Goal: Task Accomplishment & Management: Manage account settings

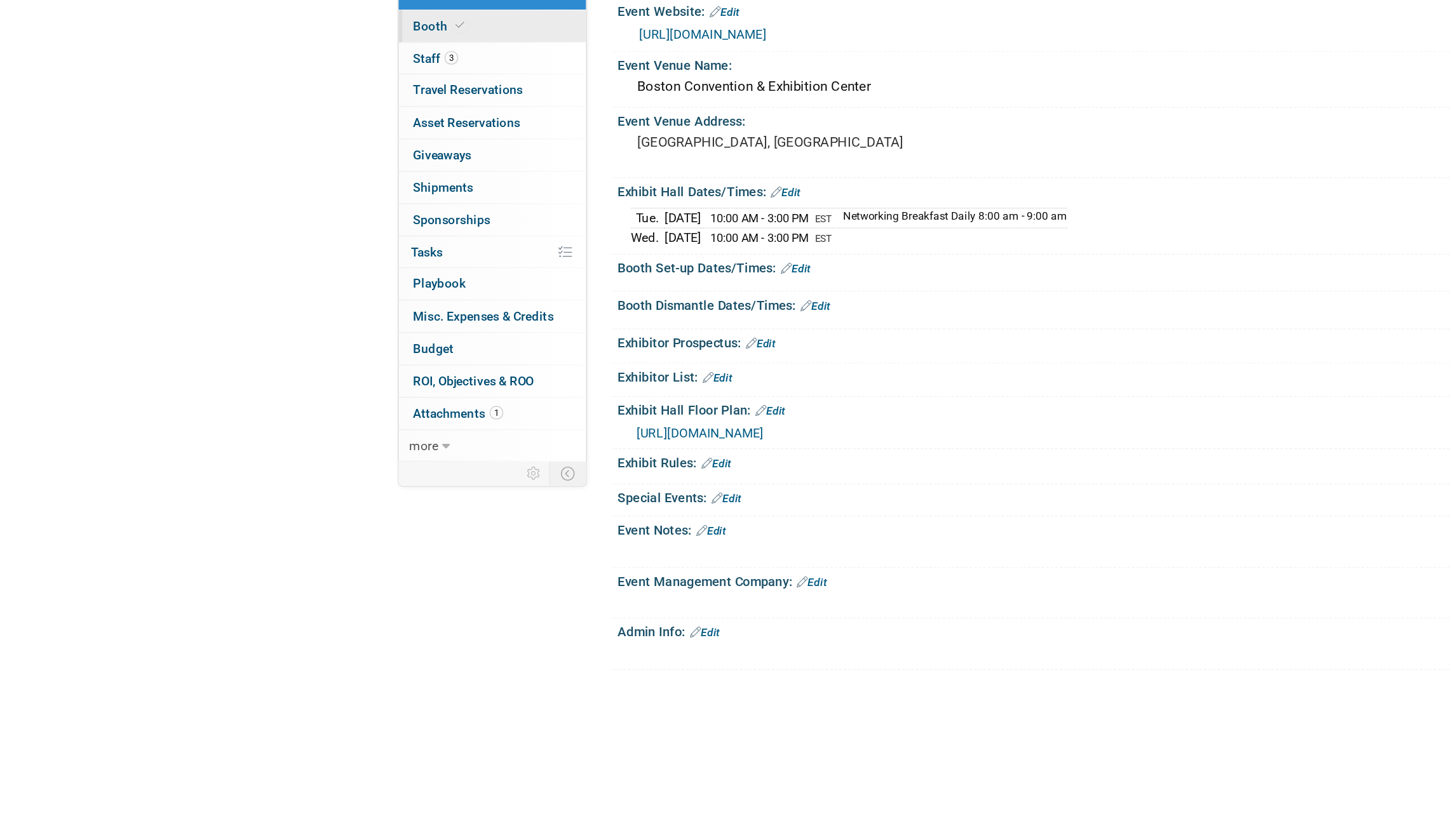
click at [311, 142] on span "Booth" at bounding box center [316, 144] width 39 height 10
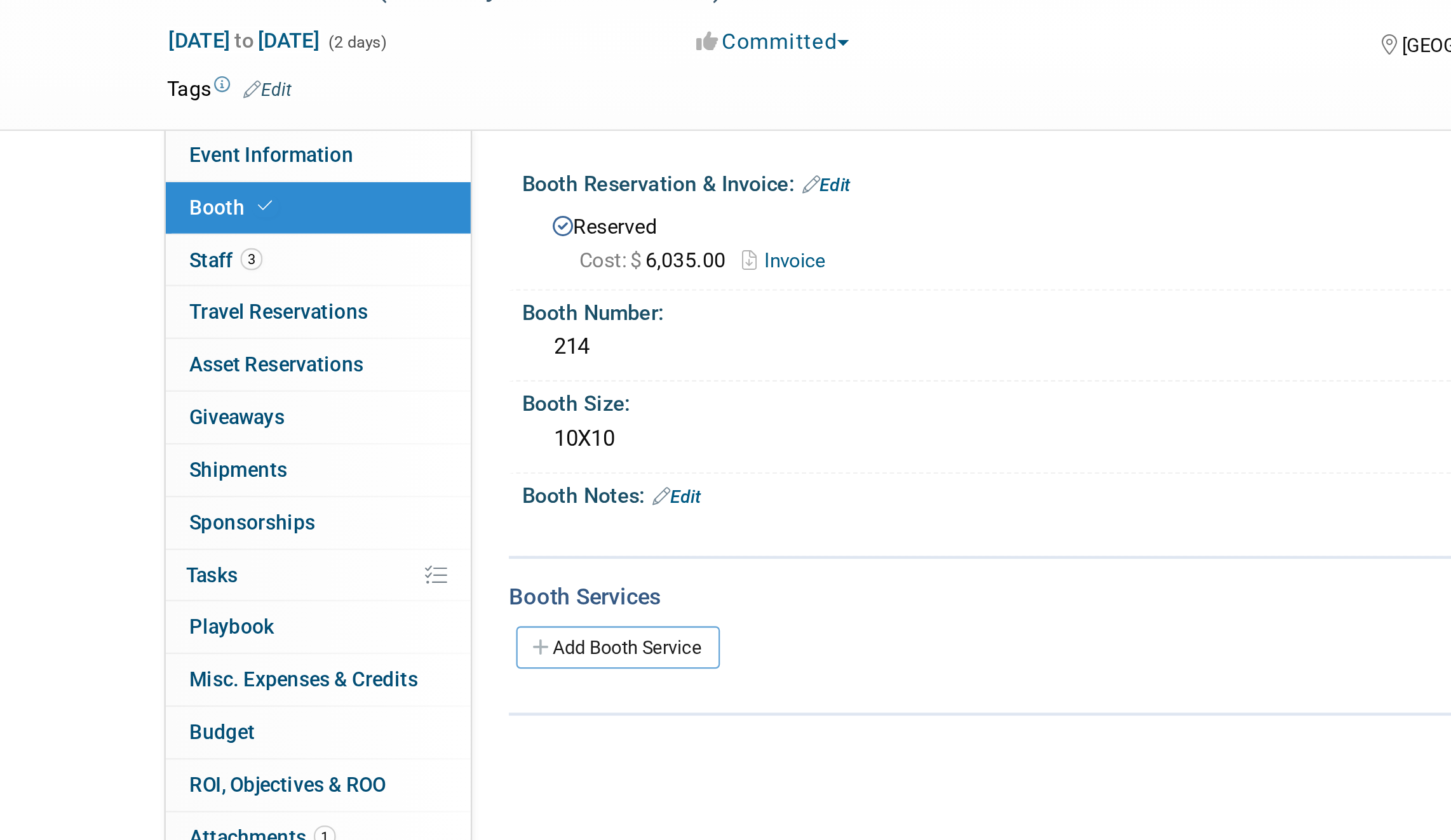
click at [561, 169] on link "Invoice" at bounding box center [558, 168] width 43 height 10
click at [583, 135] on link "Edit" at bounding box center [573, 135] width 21 height 9
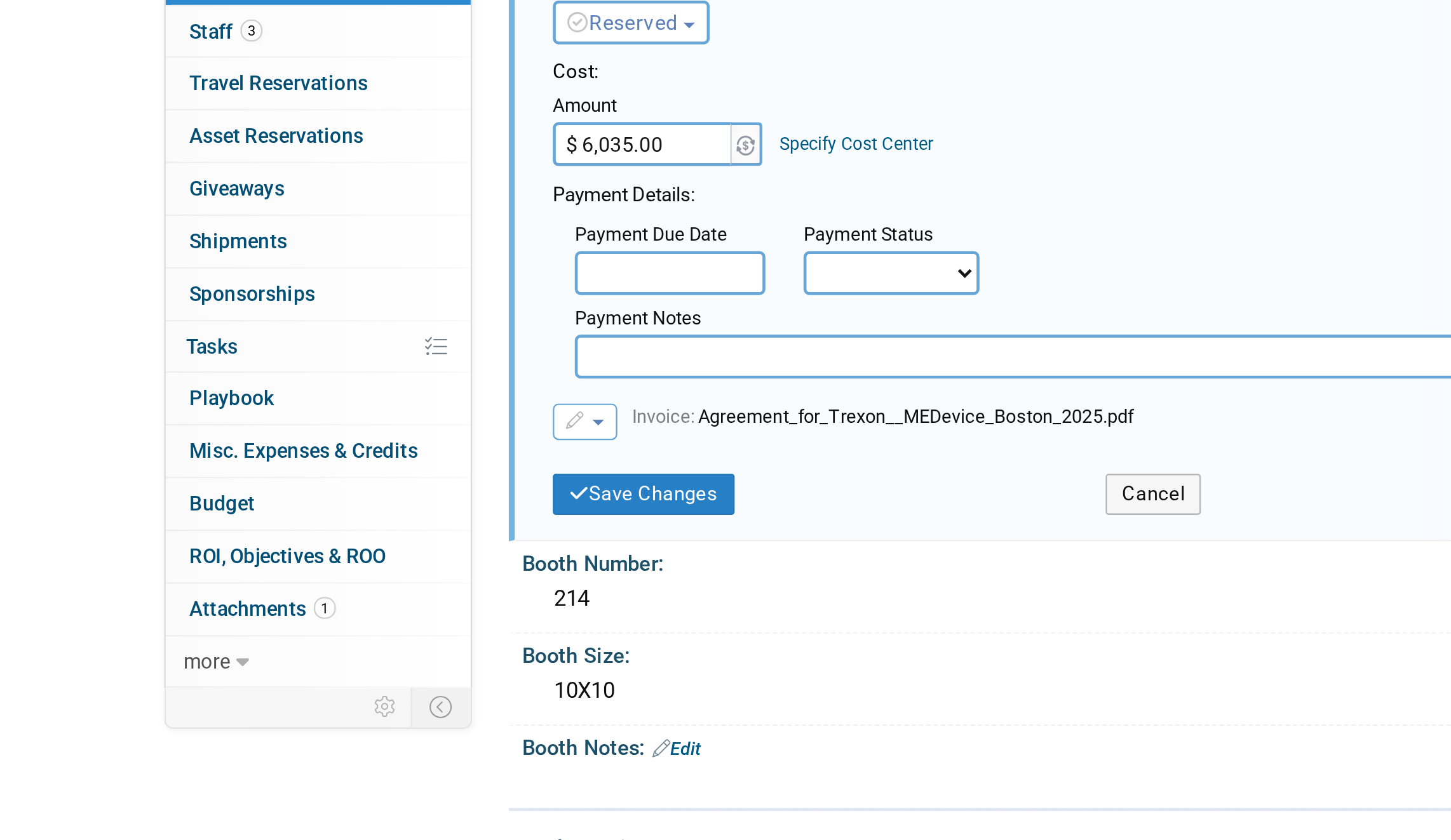
click at [475, 339] on button "button" at bounding box center [468, 337] width 28 height 16
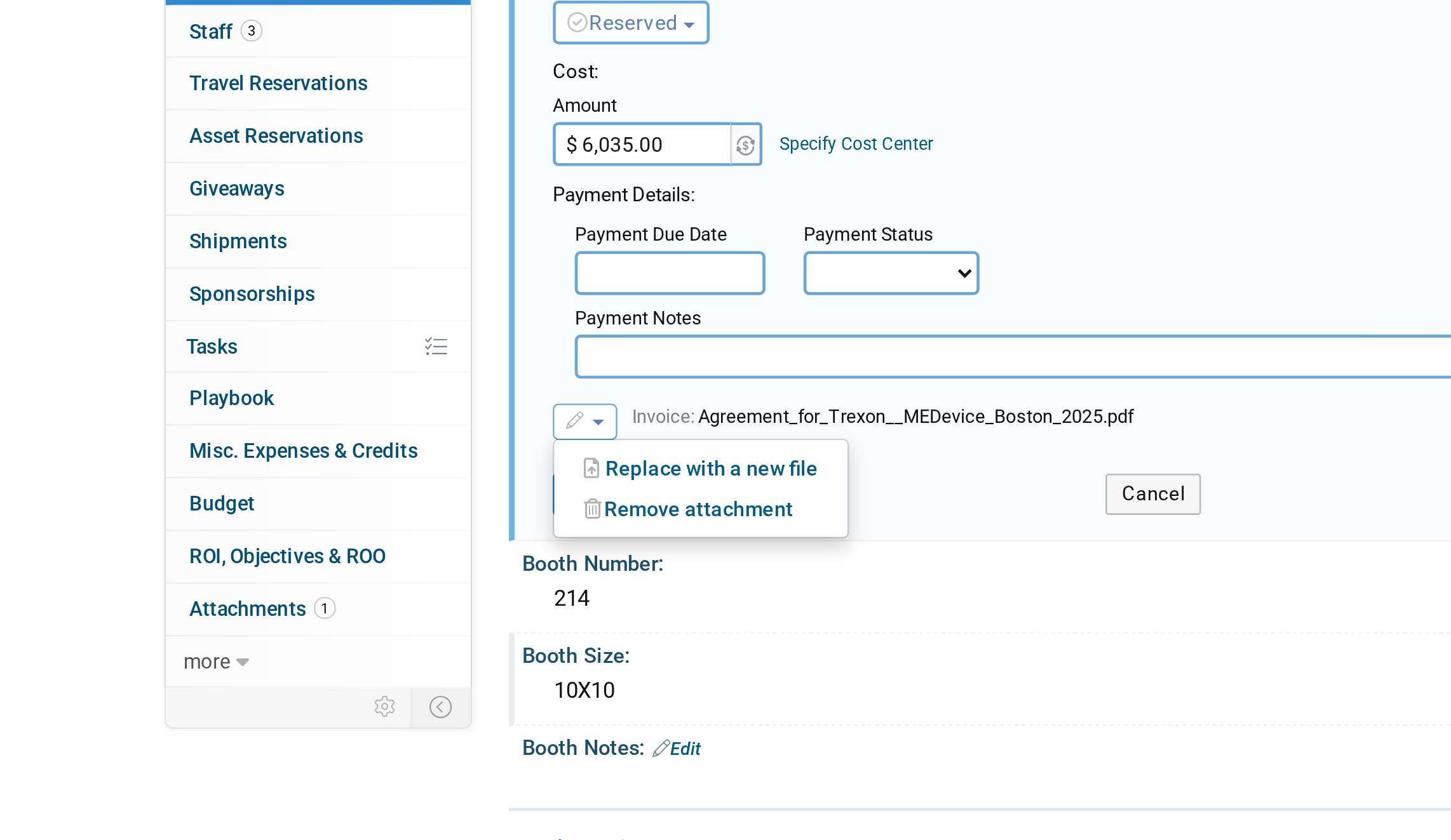
click at [557, 434] on div "Booth Size:" at bounding box center [802, 437] width 723 height 16
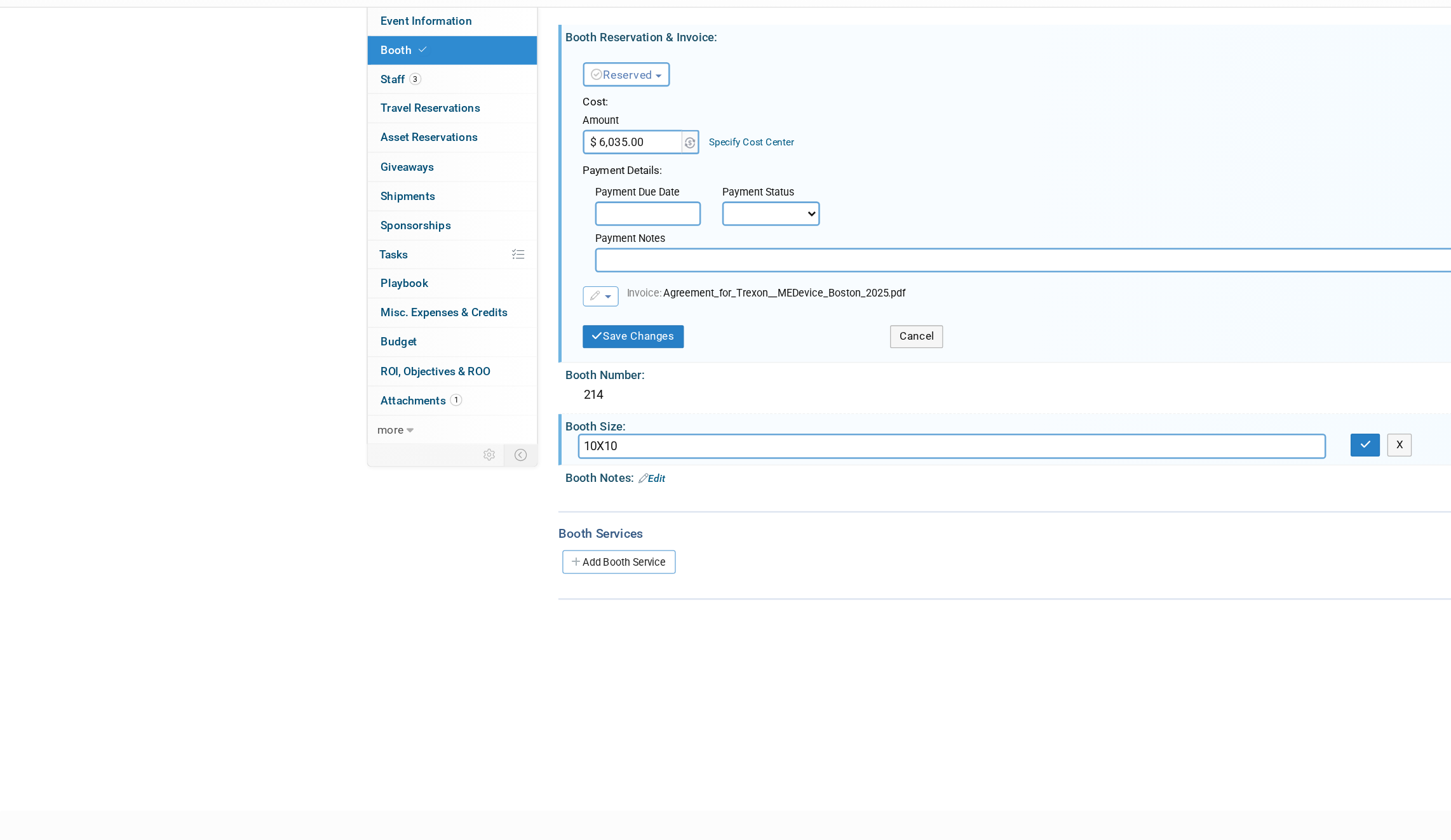
click at [419, 576] on div "Medevice 2025 (formerly BioMed Boston) [DATE] to [DATE] (2 days) [DATE] to [DAT…" at bounding box center [725, 373] width 1451 height 684
click at [512, 476] on link "Edit" at bounding box center [507, 479] width 21 height 9
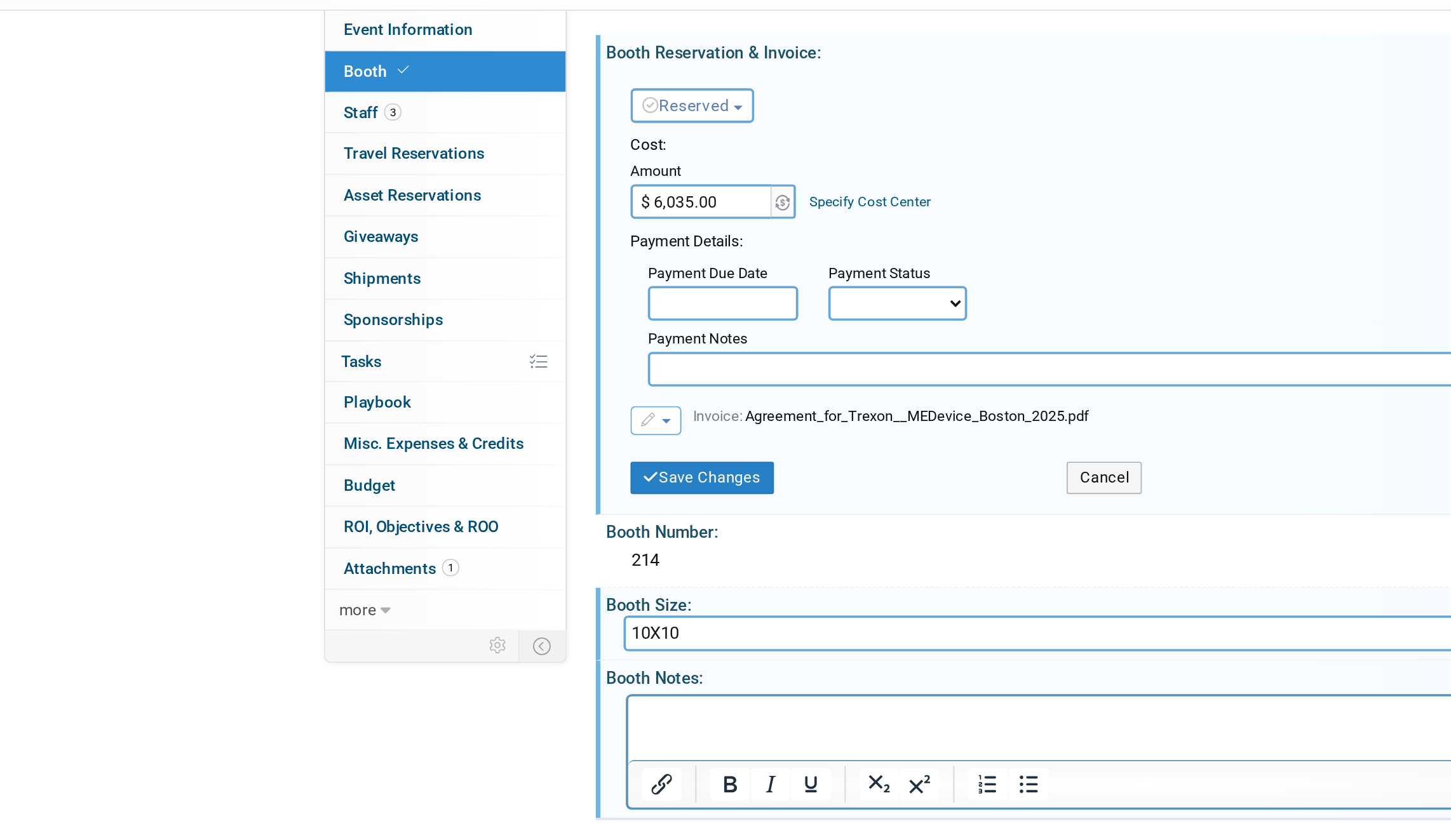
click at [243, 304] on div "Medevice 2025 (formerly BioMed Boston) [DATE] to [DATE] (2 days) [DATE] to [DAT…" at bounding box center [725, 373] width 1451 height 684
click at [720, 357] on div "Cancel" at bounding box center [774, 364] width 179 height 26
click at [720, 369] on button "Cancel" at bounding box center [715, 368] width 41 height 17
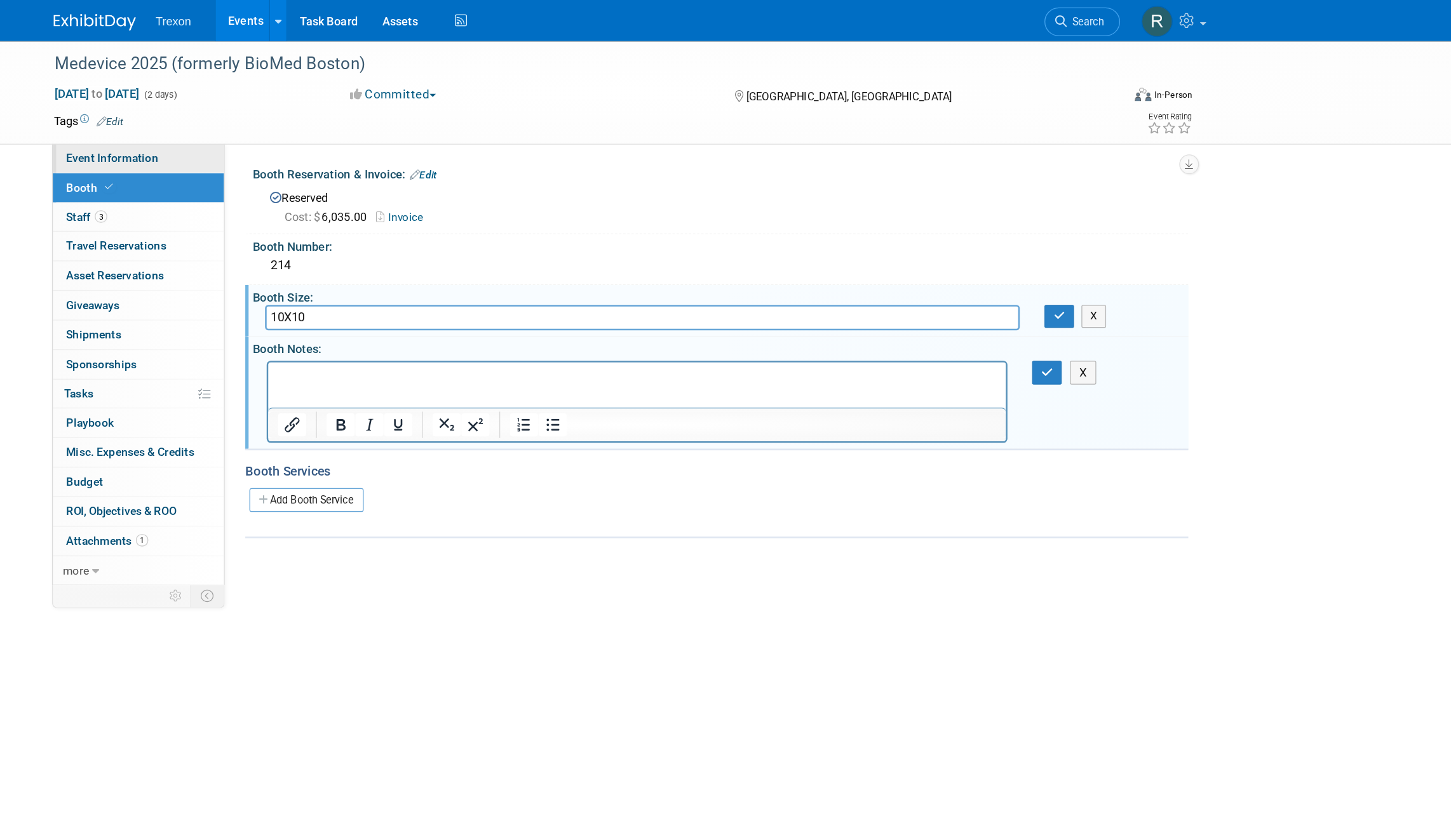
click at [342, 125] on span "Event Information" at bounding box center [333, 121] width 71 height 10
